Goal: Use online tool/utility: Use online tool/utility

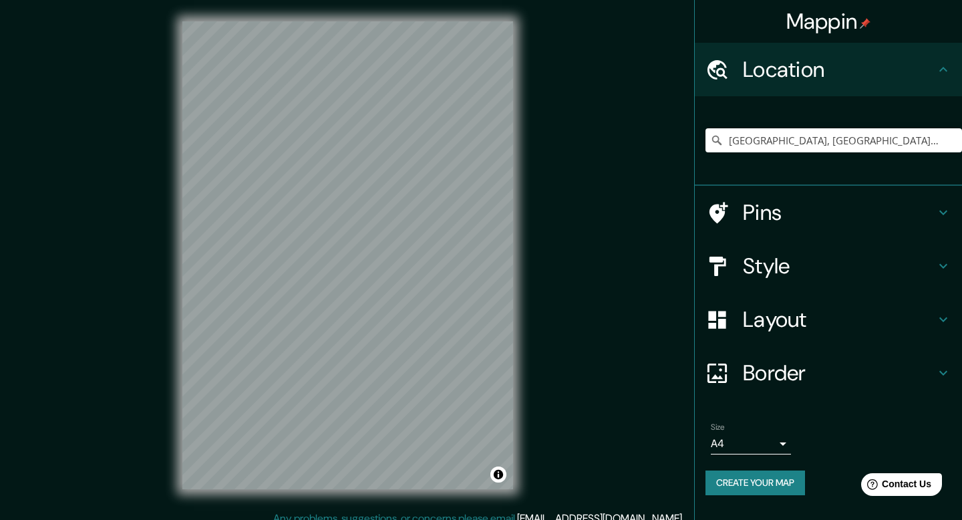
click at [541, 184] on div "© Mapbox © OpenStreetMap Improve this map" at bounding box center [347, 255] width 866 height 468
click at [936, 321] on icon at bounding box center [944, 319] width 16 height 16
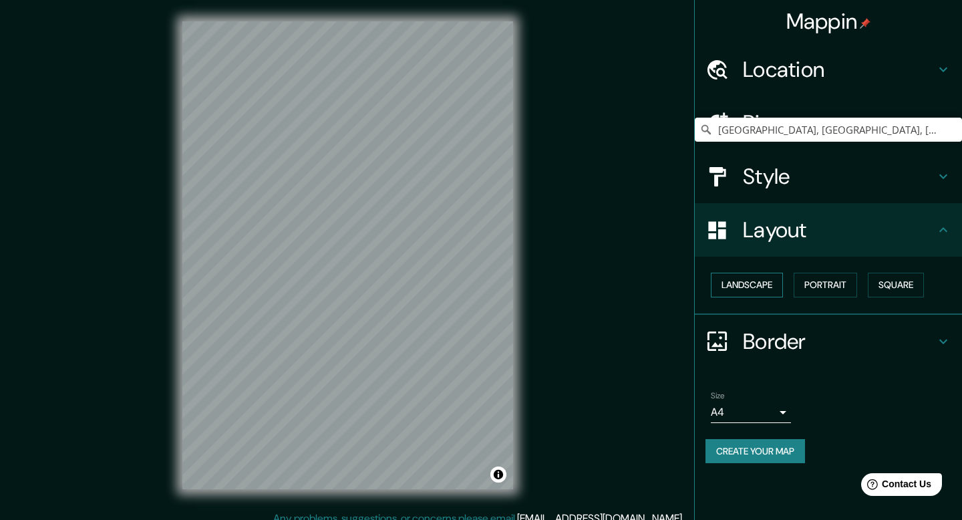
click at [763, 291] on button "Landscape" at bounding box center [747, 285] width 72 height 25
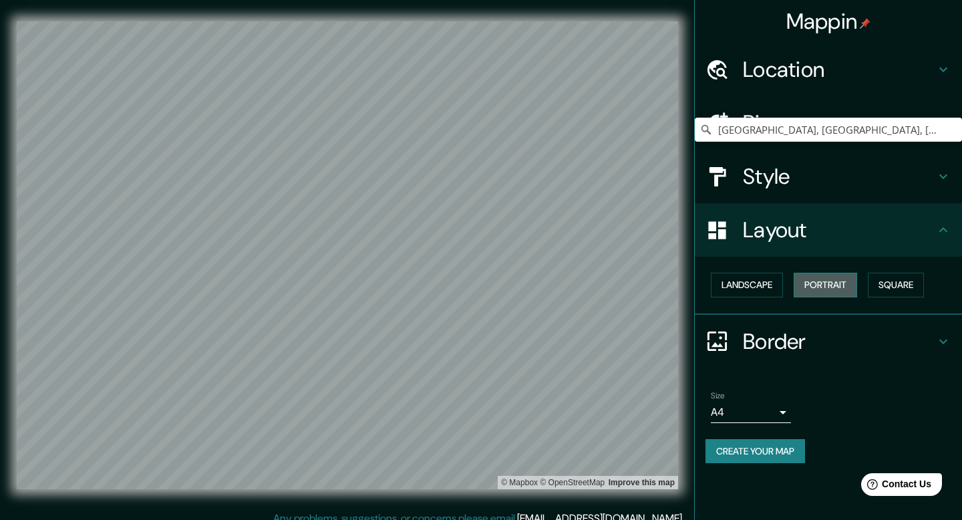
click at [841, 287] on button "Portrait" at bounding box center [825, 285] width 63 height 25
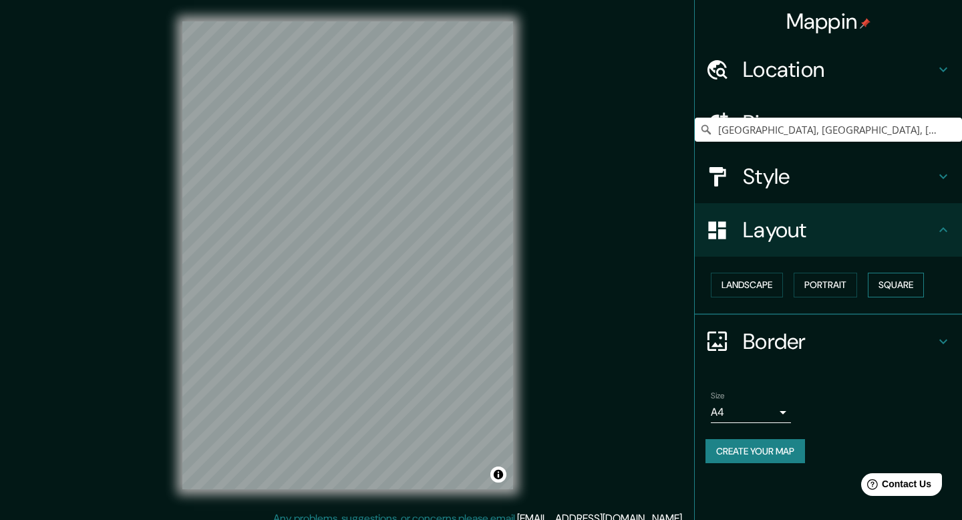
click at [917, 286] on button "Square" at bounding box center [896, 285] width 56 height 25
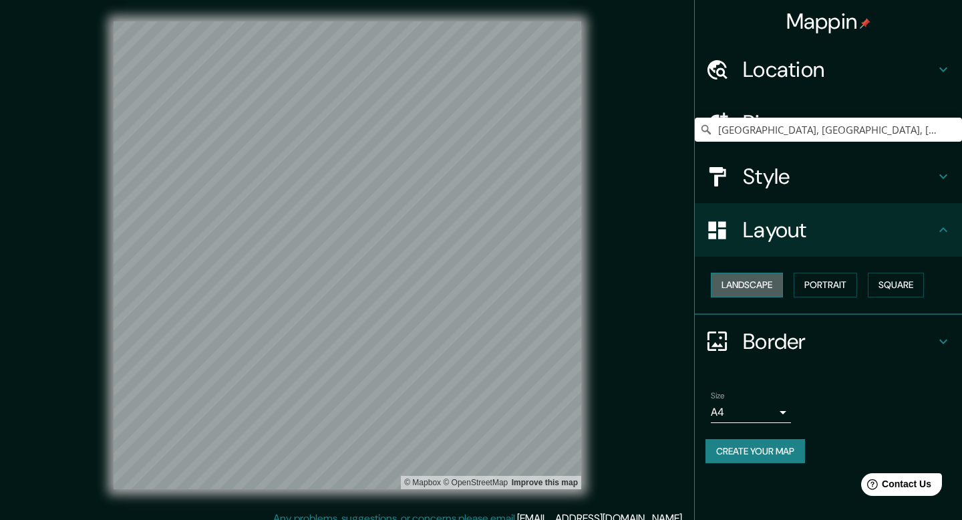
click at [725, 293] on button "Landscape" at bounding box center [747, 285] width 72 height 25
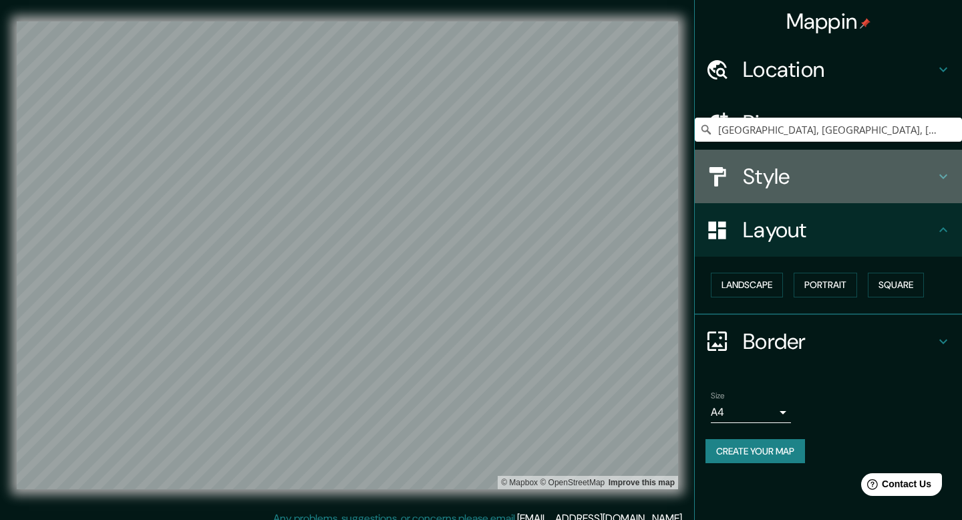
click at [826, 179] on h4 "Style" at bounding box center [839, 176] width 192 height 27
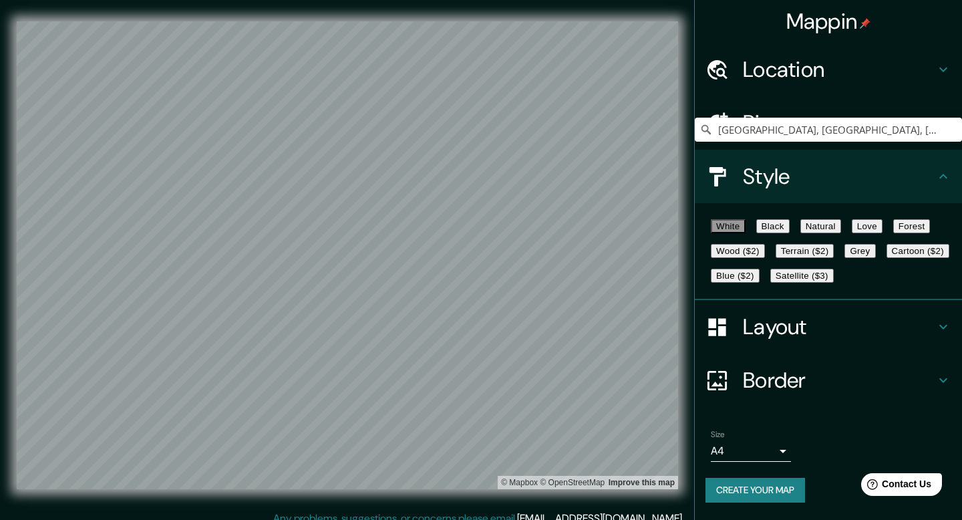
click at [790, 233] on button "Black" at bounding box center [773, 226] width 33 height 14
click at [899, 232] on div "White Black Natural Love Forest Wood ($2) Terrain ($2) Grey Cartoon ($2) Blue (…" at bounding box center [834, 251] width 257 height 74
click at [841, 233] on button "Natural" at bounding box center [821, 226] width 41 height 14
click at [893, 233] on button "Forest" at bounding box center [911, 226] width 37 height 14
click at [883, 233] on button "Love" at bounding box center [867, 226] width 31 height 14
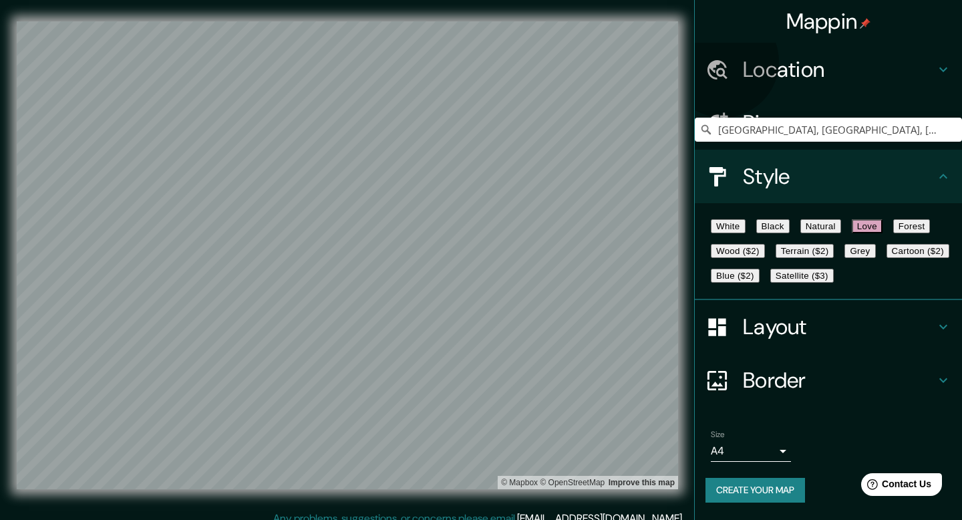
click at [835, 258] on button "Terrain ($2)" at bounding box center [805, 251] width 59 height 14
click at [887, 258] on button "Cartoon ($2)" at bounding box center [918, 251] width 63 height 14
click at [845, 258] on button "Grey" at bounding box center [860, 251] width 31 height 14
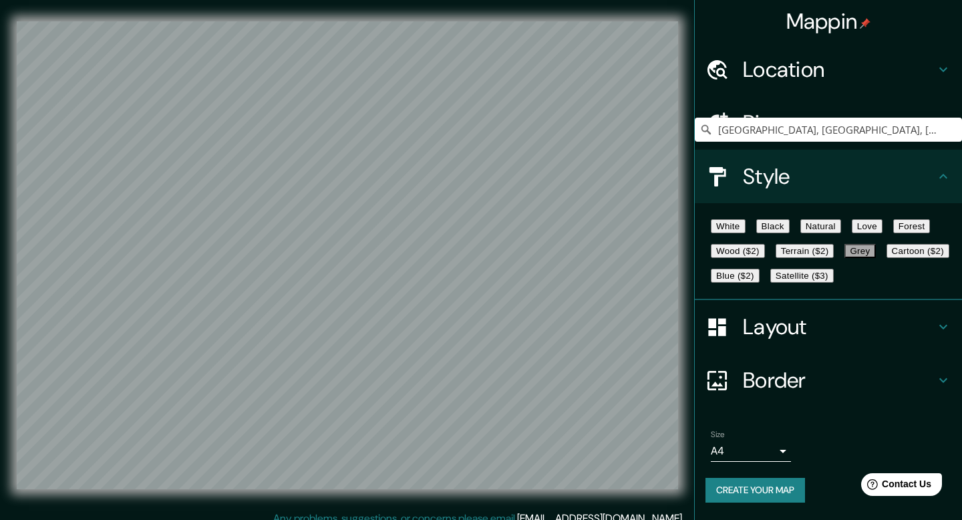
click at [771, 283] on button "Satellite ($3)" at bounding box center [802, 276] width 63 height 14
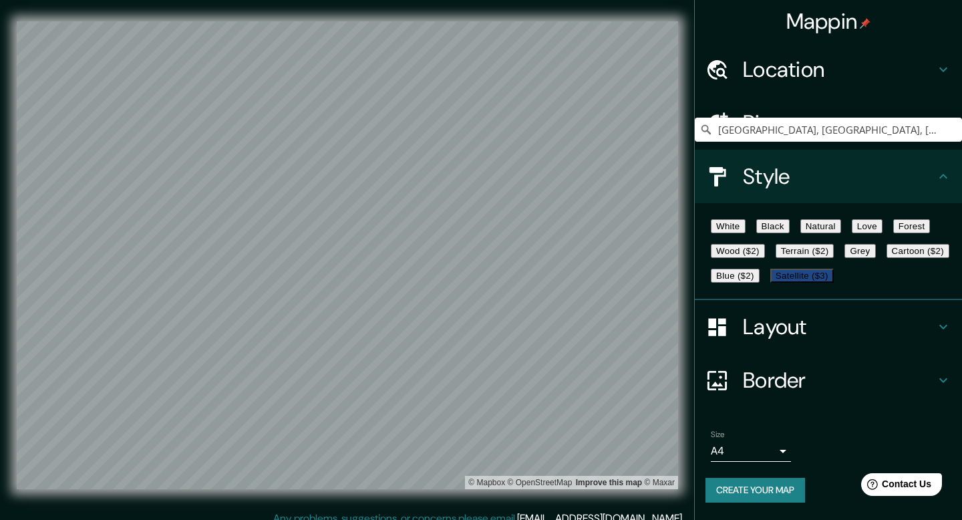
click at [947, 128] on icon at bounding box center [944, 123] width 16 height 16
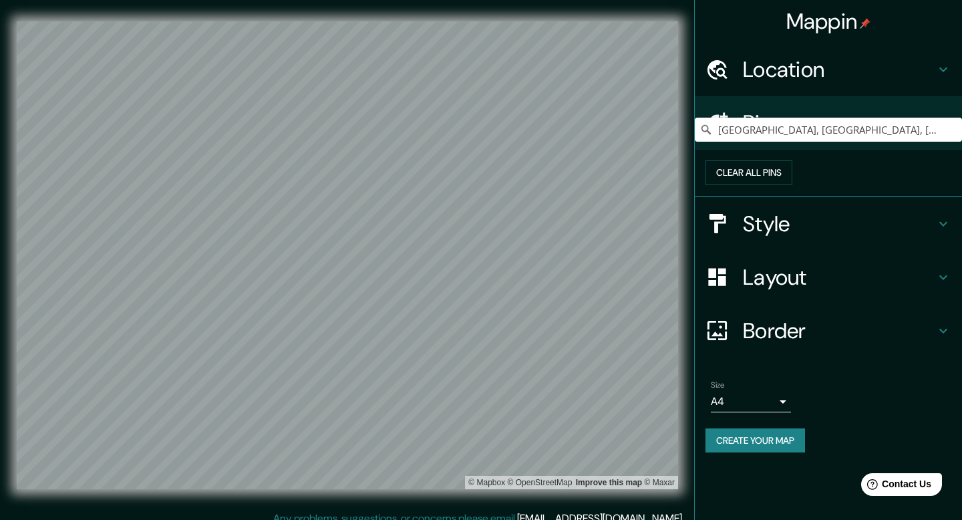
click at [936, 67] on icon at bounding box center [944, 69] width 16 height 16
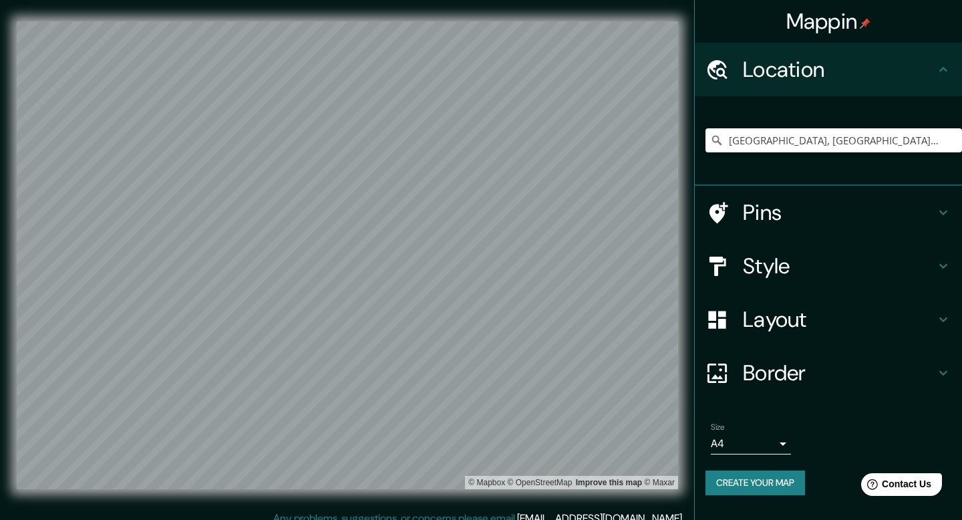
click at [779, 442] on body "Mappin Location [GEOGRAPHIC_DATA], [GEOGRAPHIC_DATA], [GEOGRAPHIC_DATA] Pins St…" at bounding box center [481, 260] width 962 height 520
